Goal: Check status: Check status

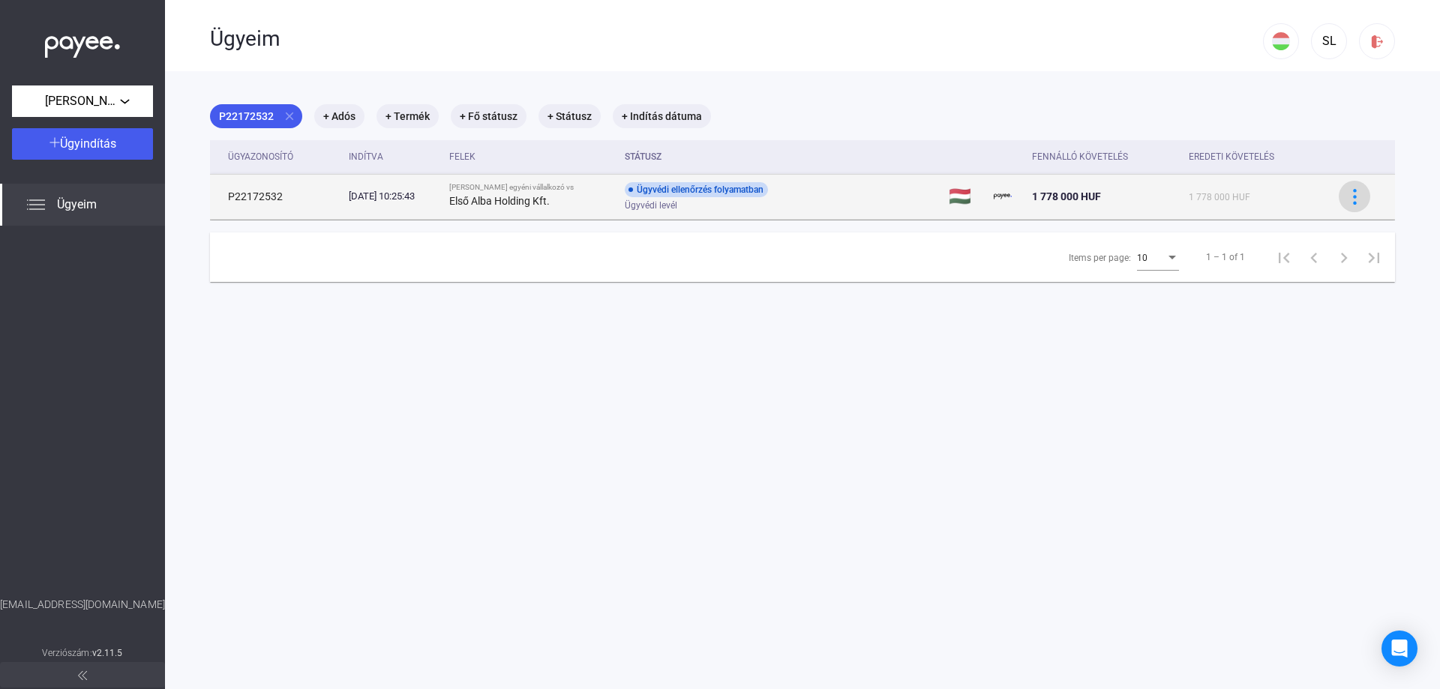
click at [715, 192] on img at bounding box center [1355, 197] width 16 height 16
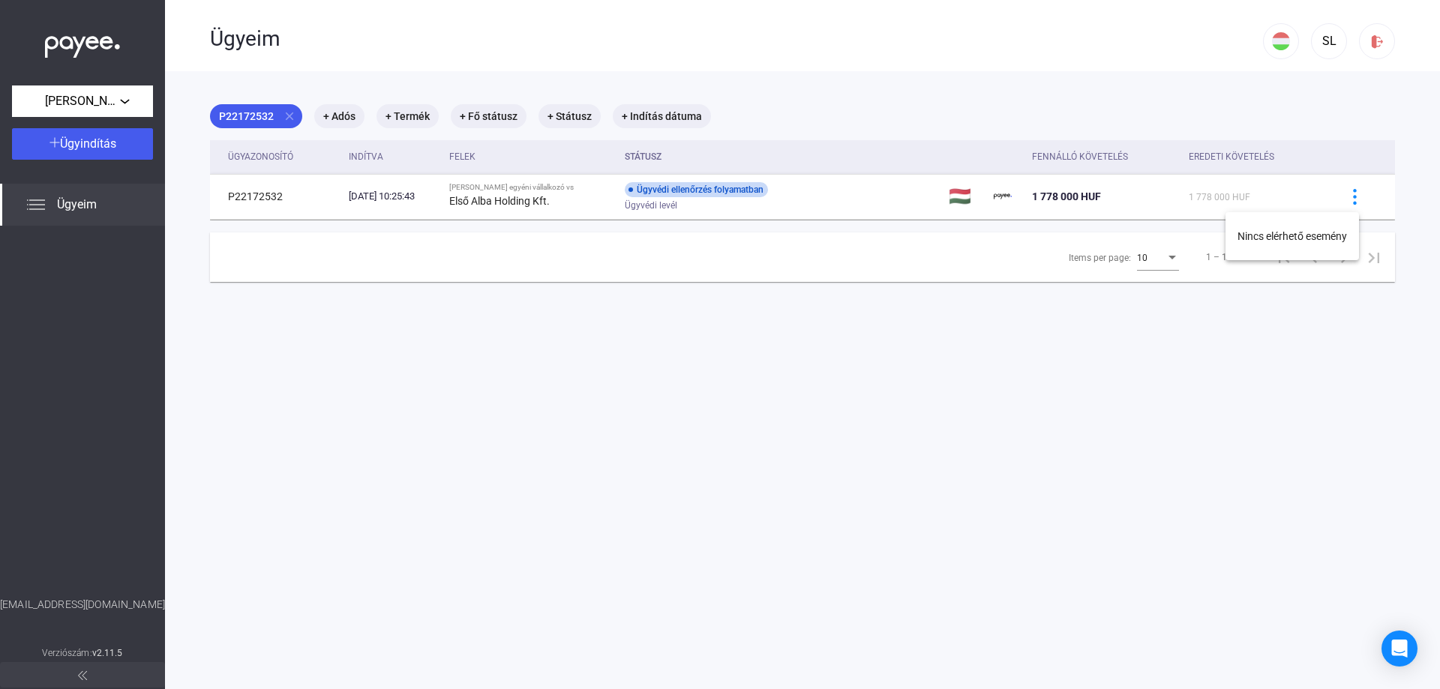
click at [715, 458] on div at bounding box center [720, 344] width 1440 height 689
click at [338, 118] on mat-chip "+ Adós" at bounding box center [339, 116] width 50 height 24
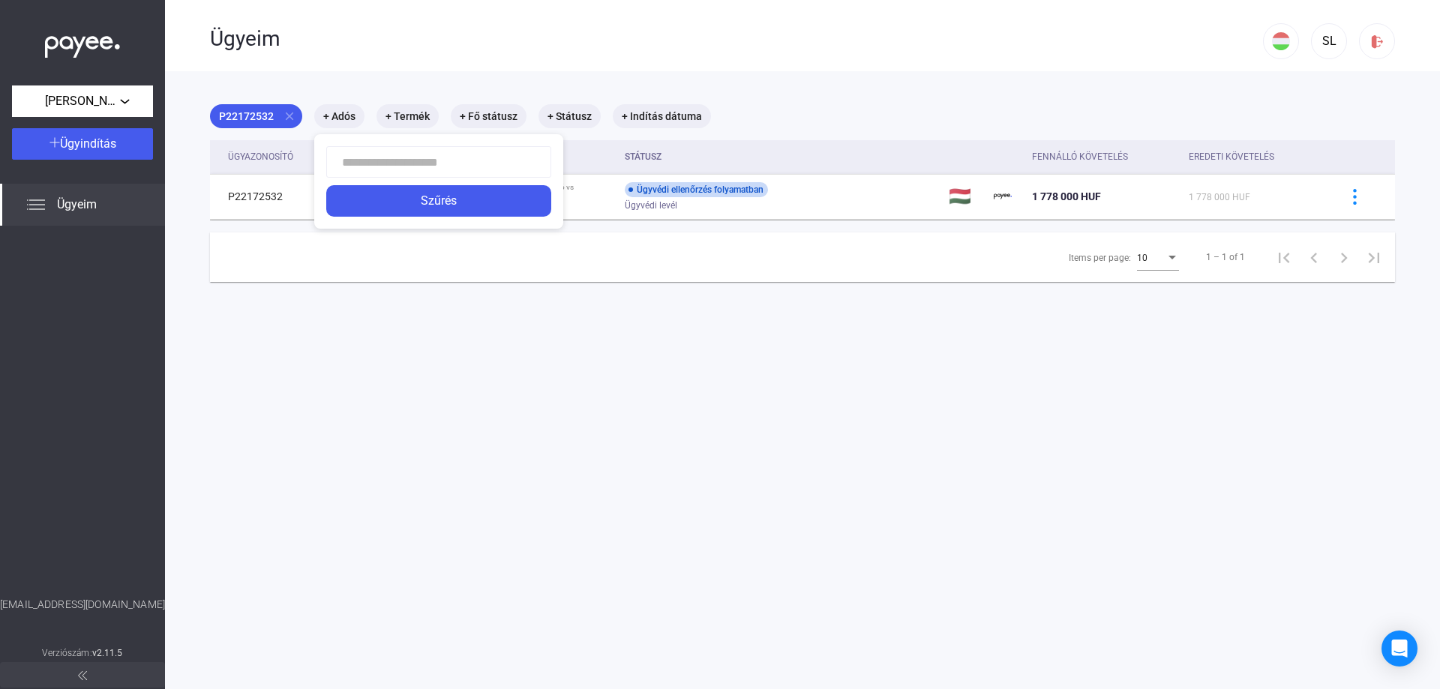
click at [423, 116] on div at bounding box center [720, 344] width 1440 height 689
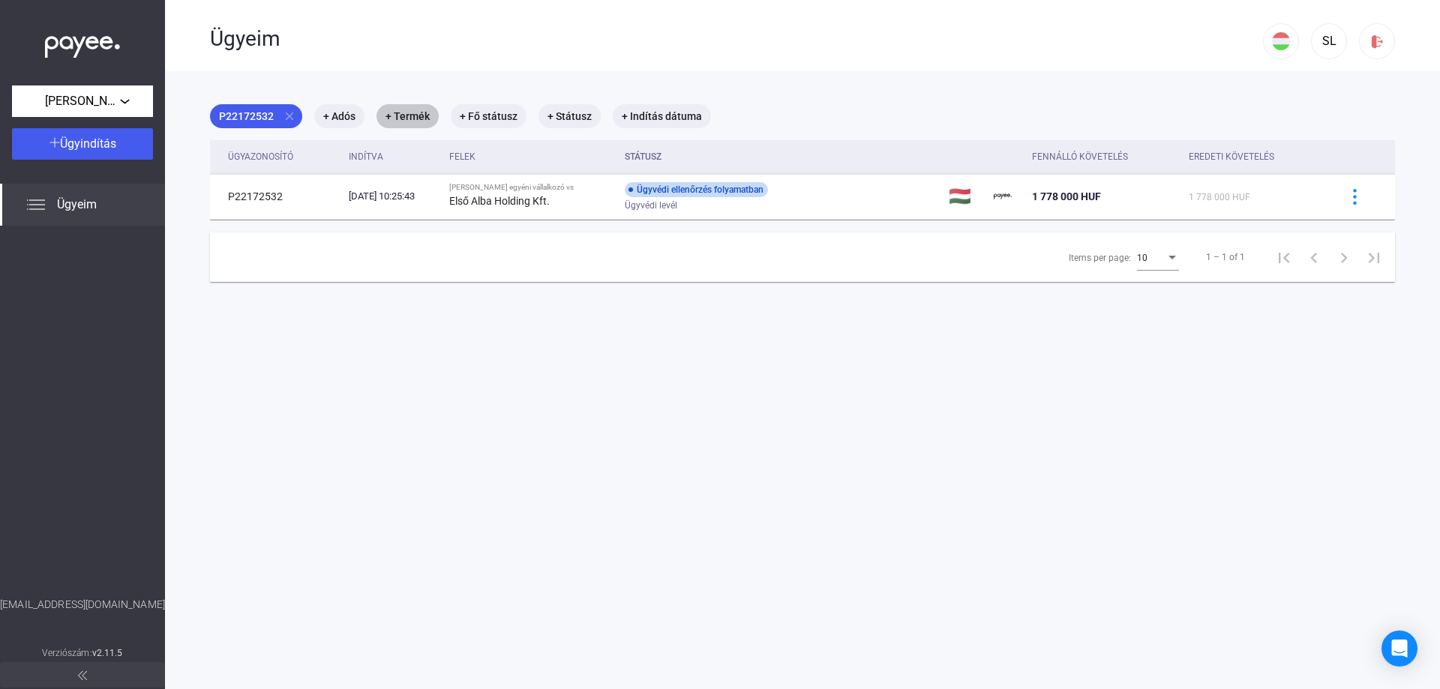
click at [419, 116] on mat-chip "+ Termék" at bounding box center [408, 116] width 62 height 24
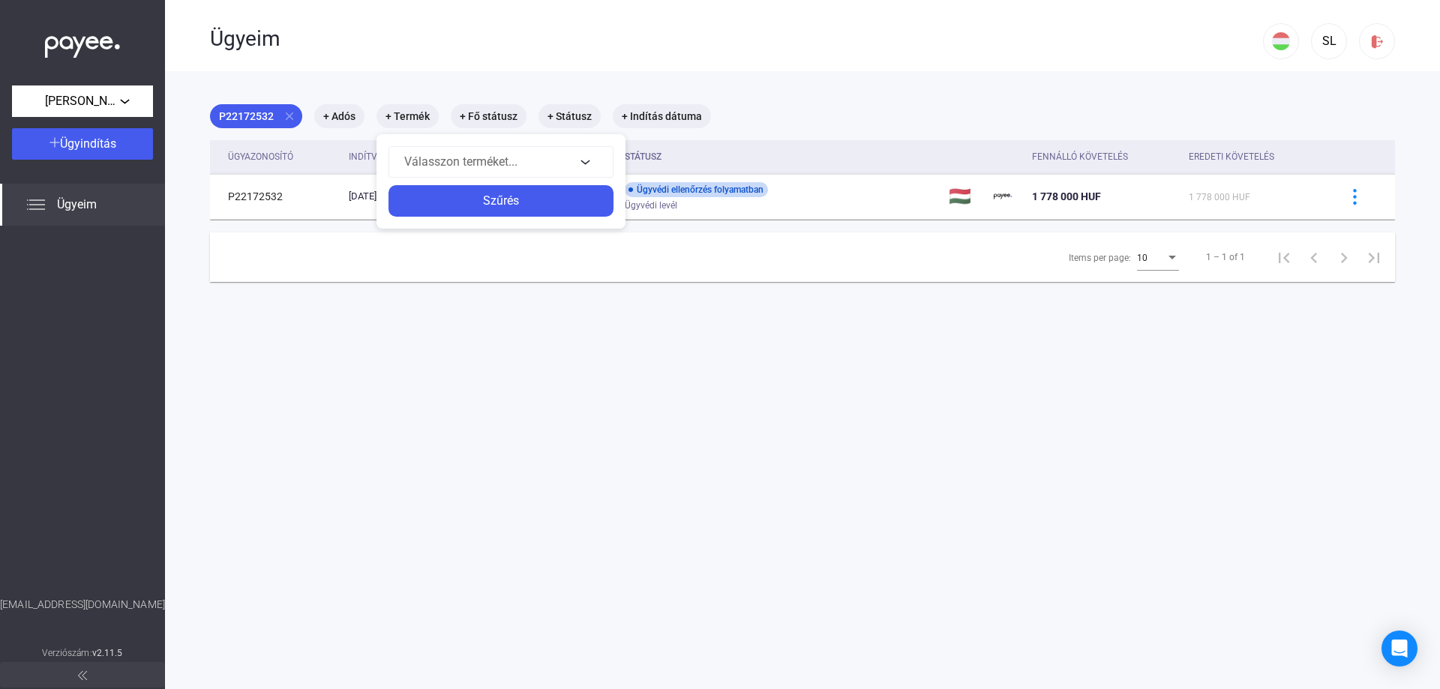
click at [490, 114] on div at bounding box center [720, 344] width 1440 height 689
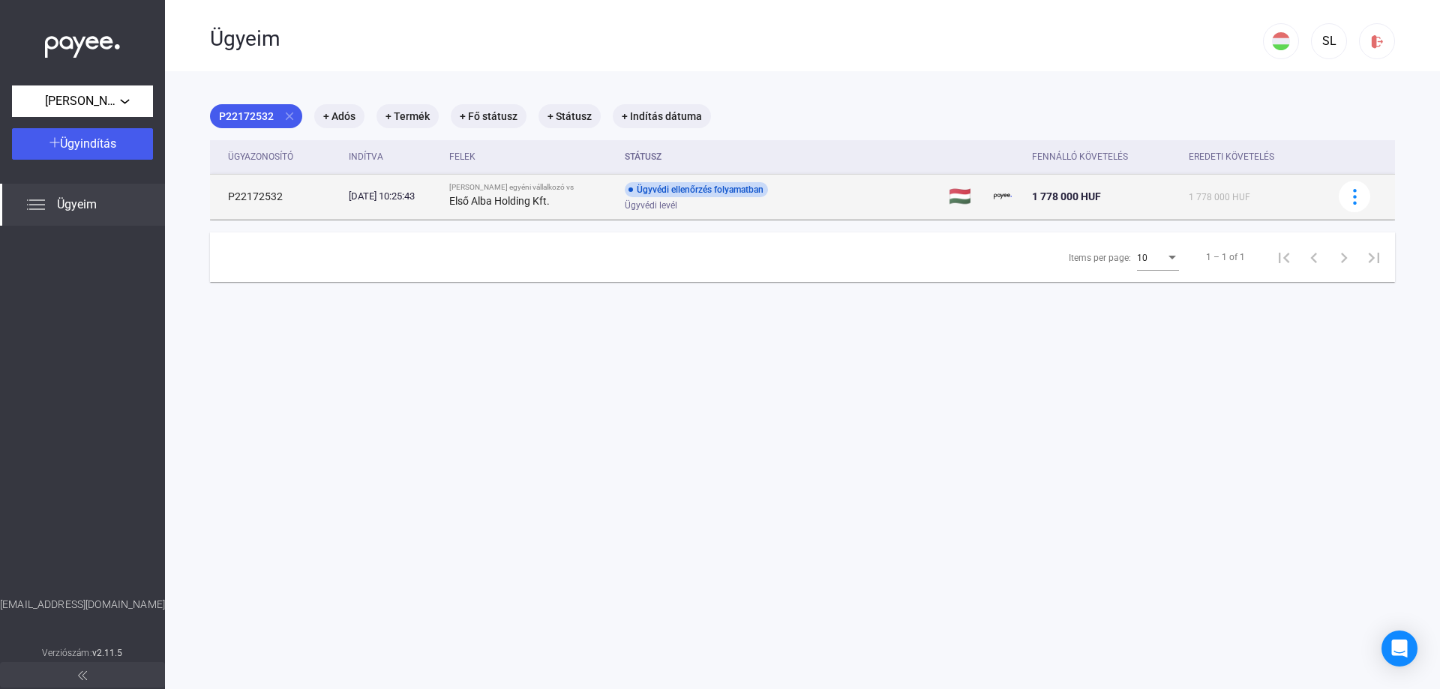
click at [293, 200] on td "P22172532" at bounding box center [276, 196] width 133 height 45
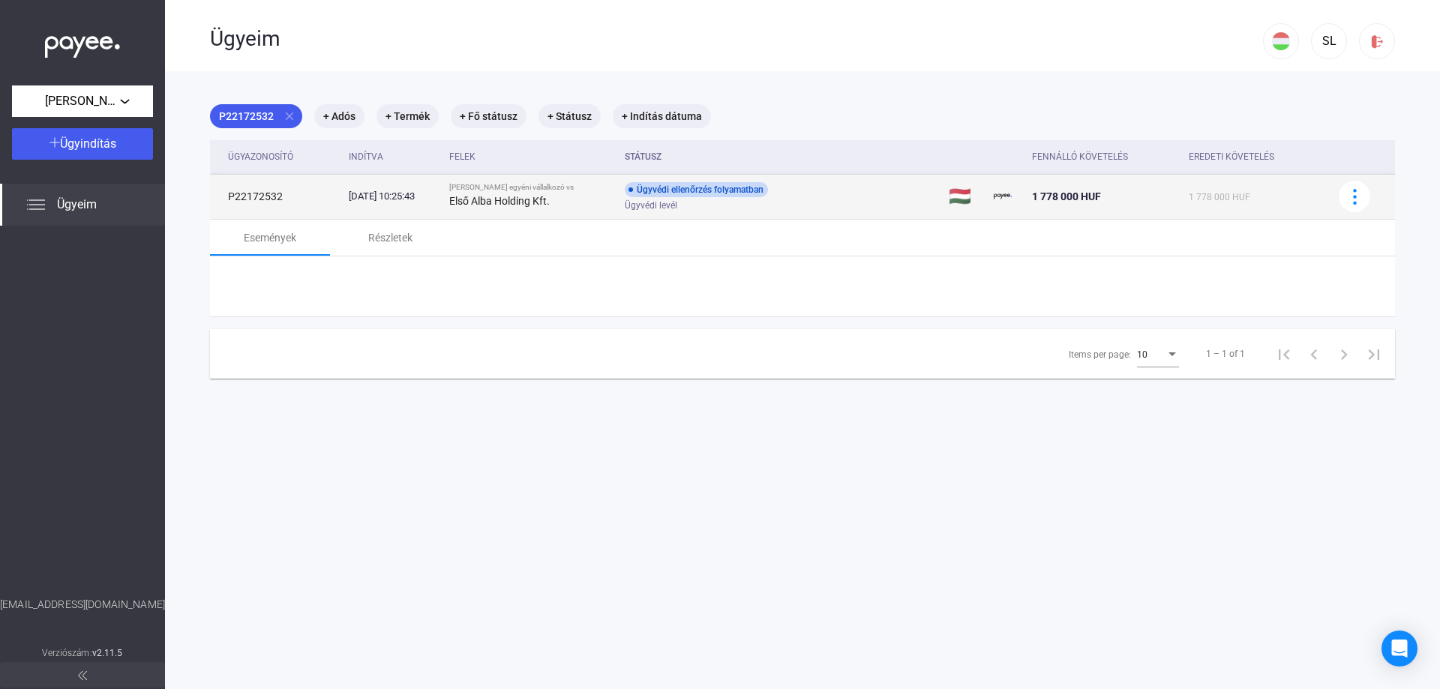
click at [293, 199] on td "P22172532" at bounding box center [276, 196] width 133 height 45
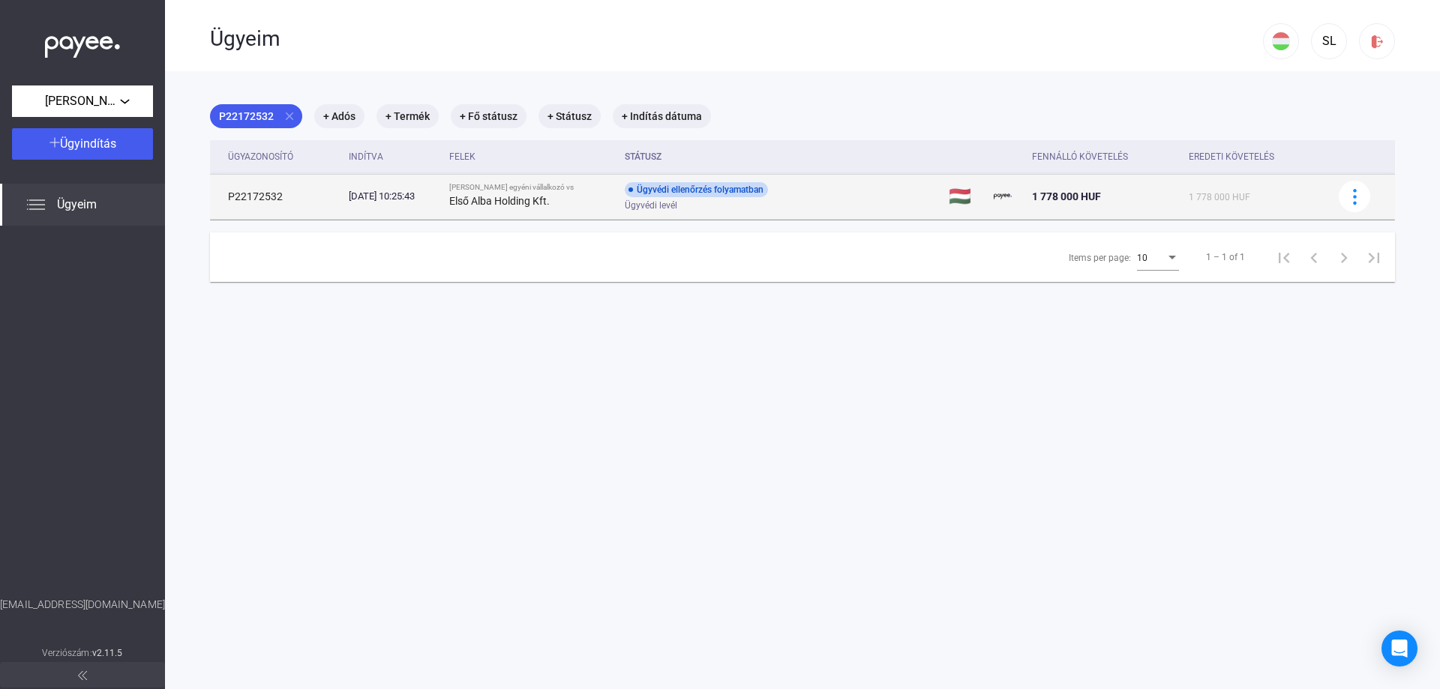
click at [293, 199] on td "P22172532" at bounding box center [276, 196] width 133 height 45
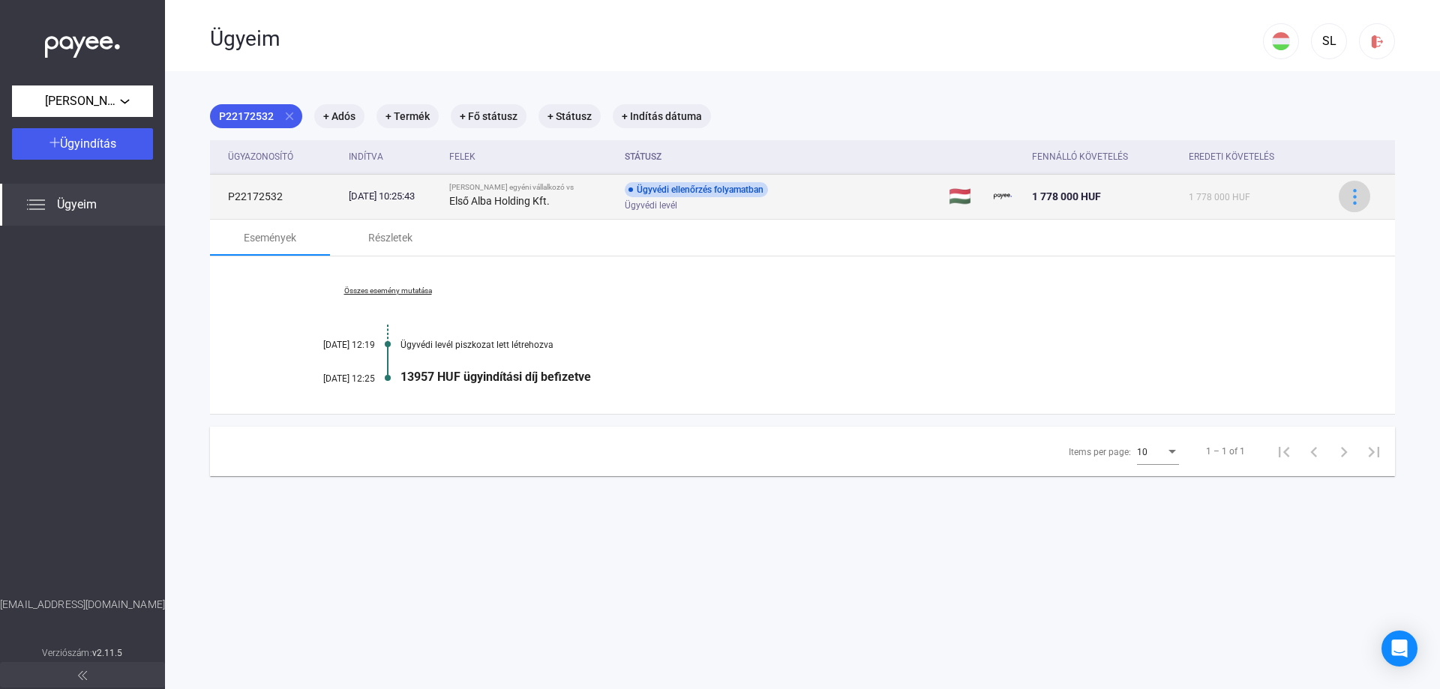
click at [715, 200] on img at bounding box center [1355, 197] width 16 height 16
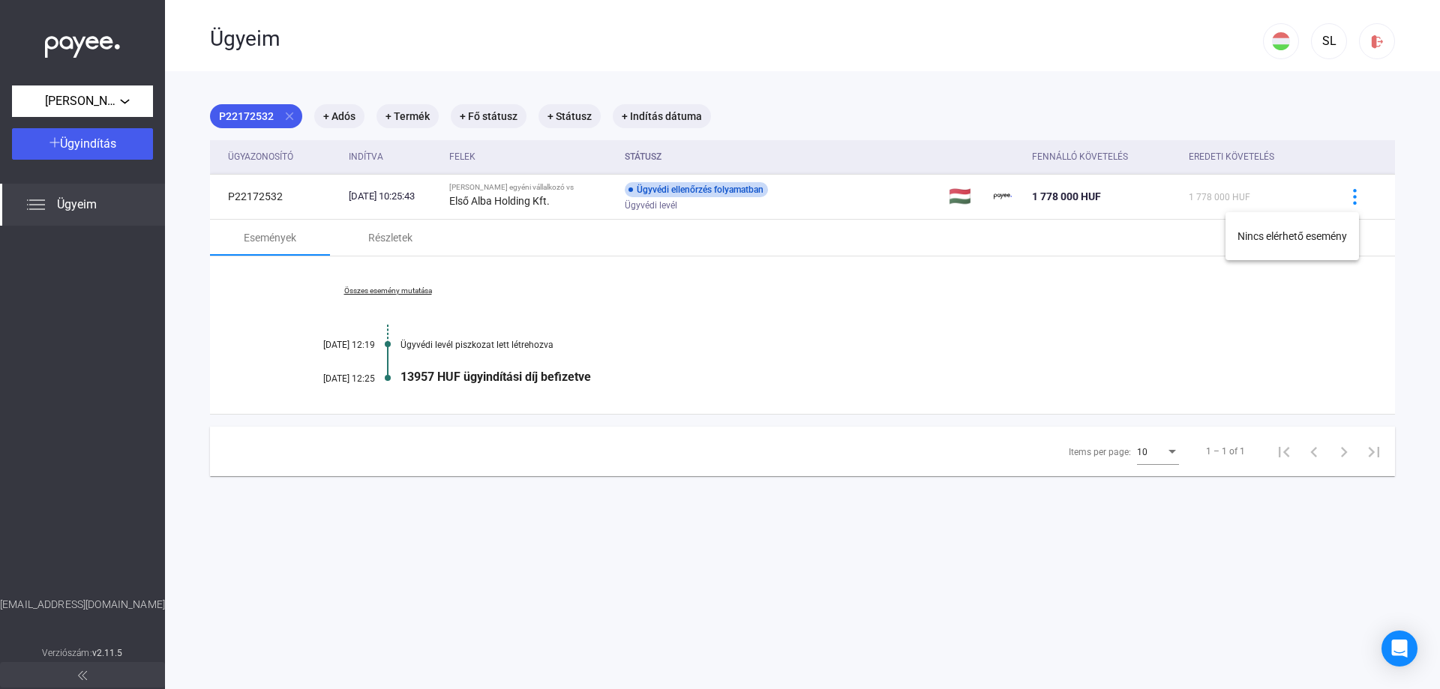
click at [715, 352] on div at bounding box center [720, 344] width 1440 height 689
